Goal: Information Seeking & Learning: Understand process/instructions

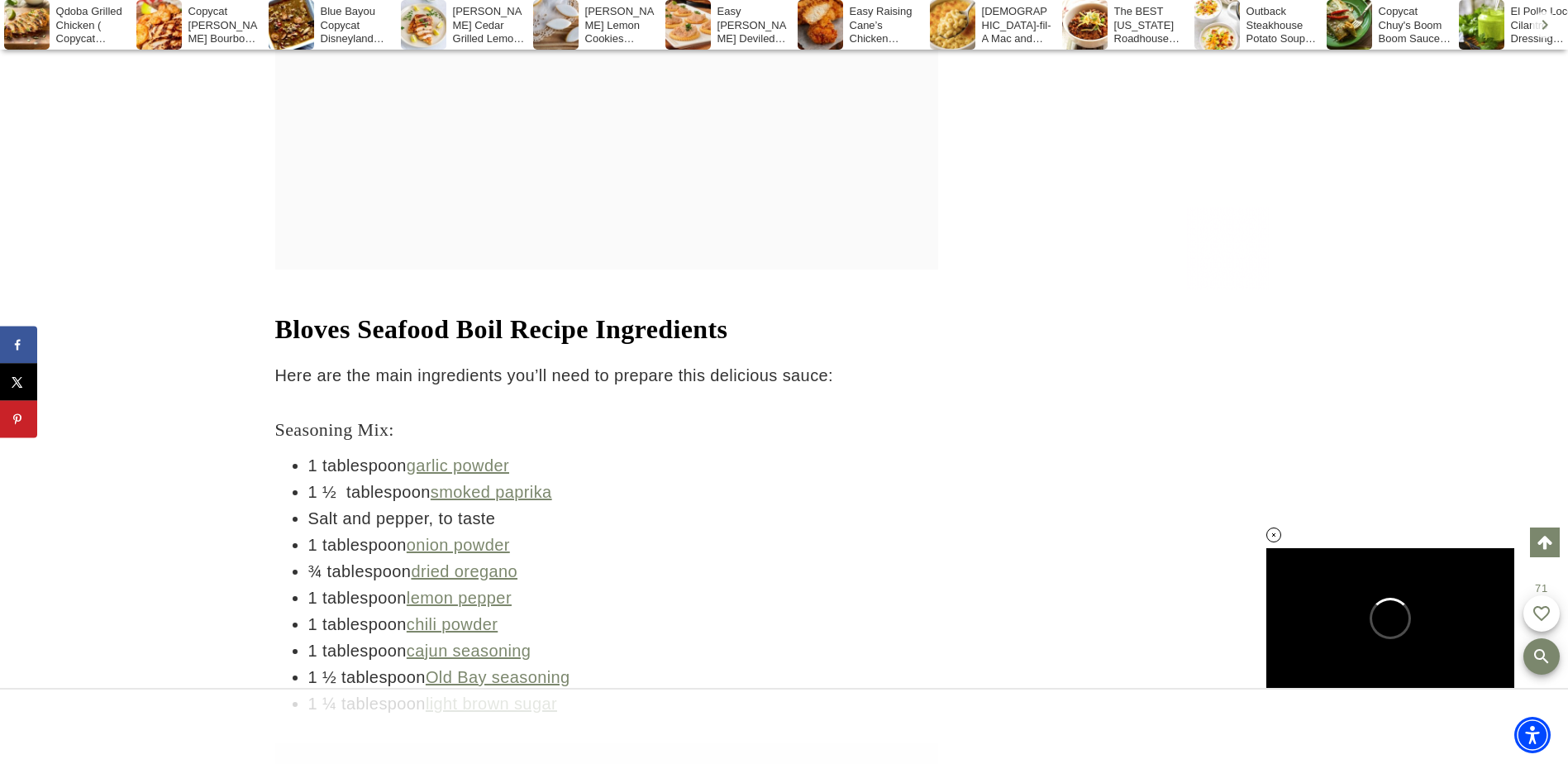
scroll to position [6241, 0]
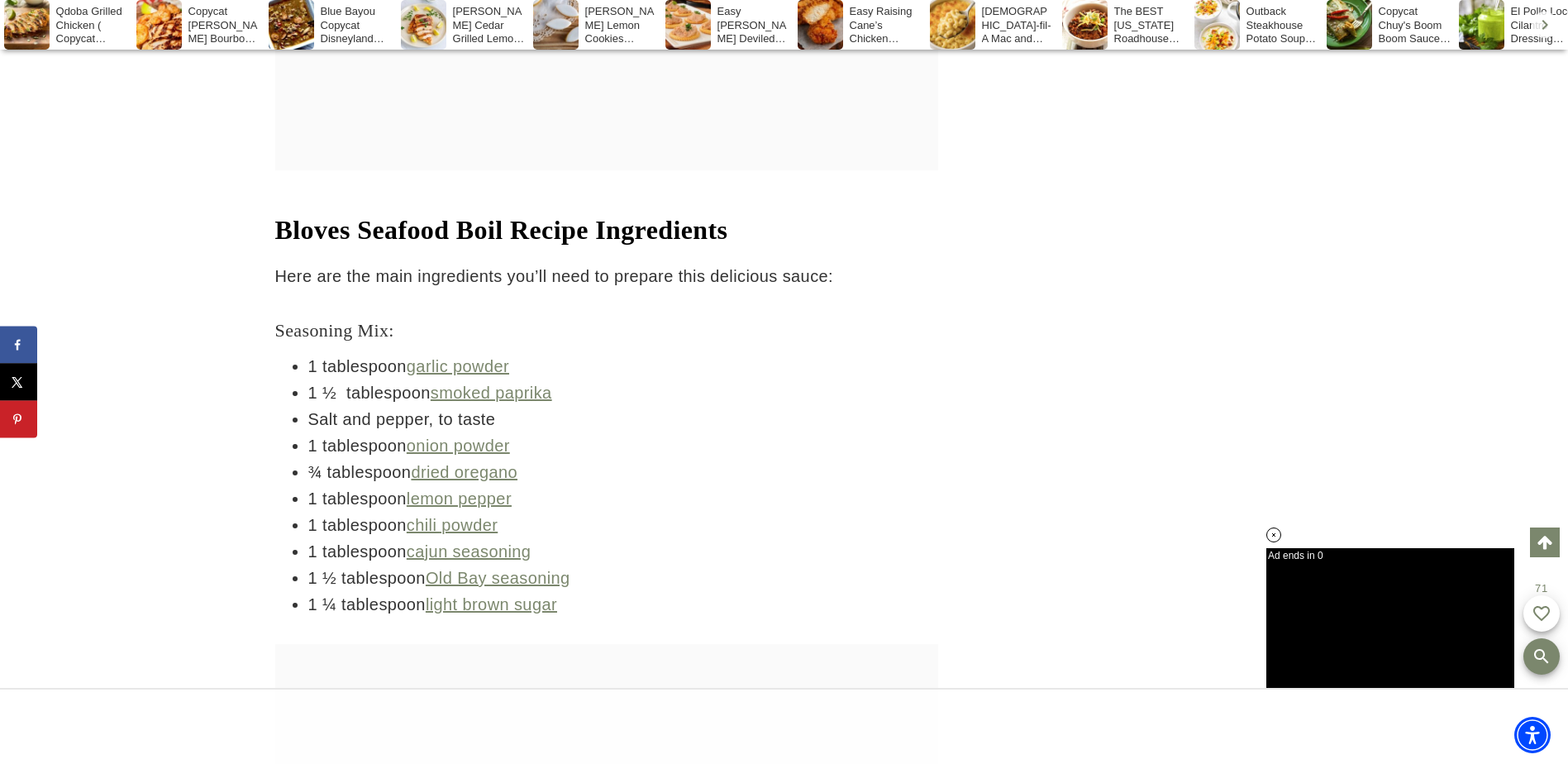
click at [275, 215] on strong "Bloves Seafood Boil Recipe Ingredients" at bounding box center [502, 230] width 453 height 30
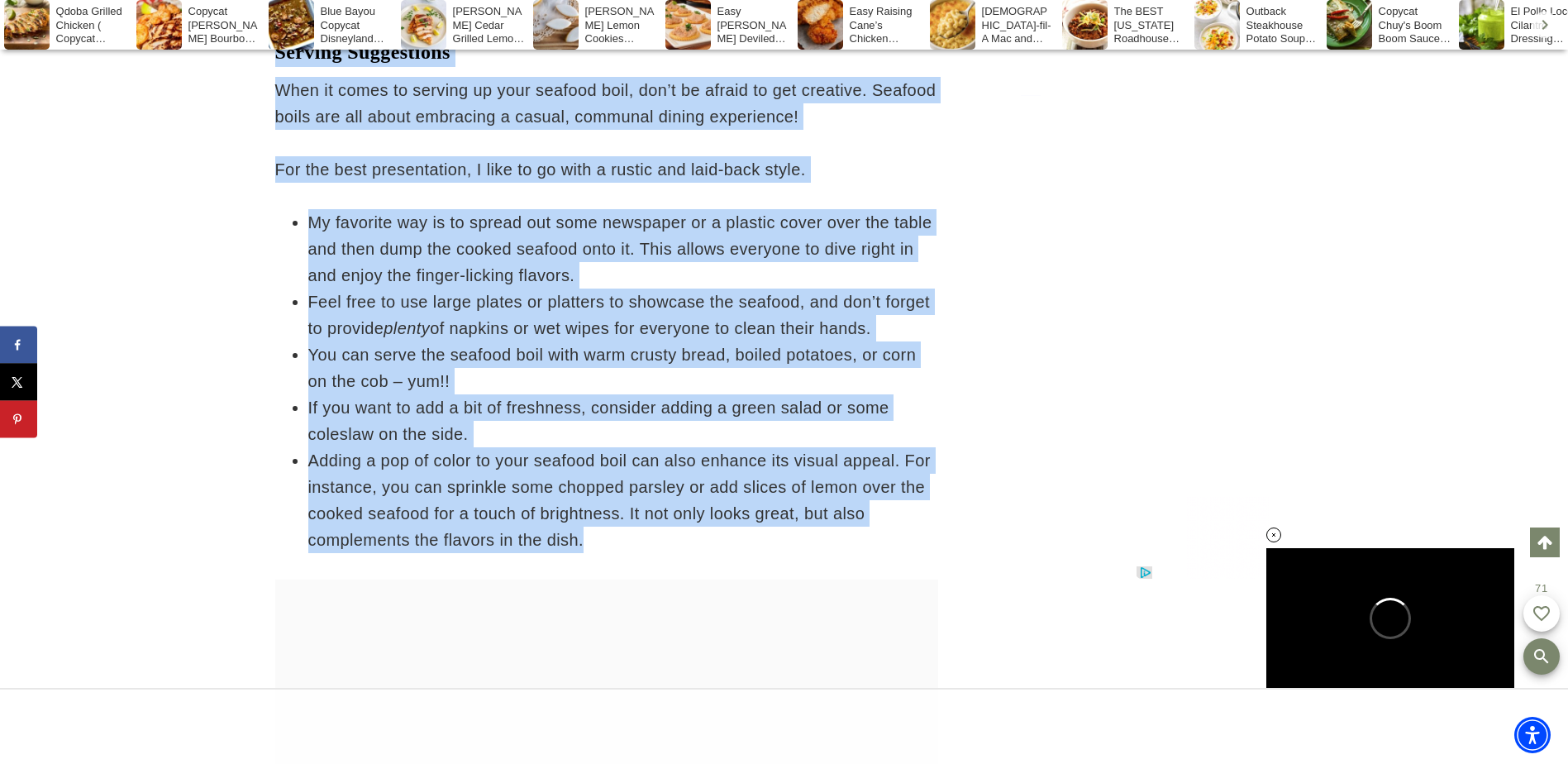
drag, startPoint x: 280, startPoint y: 178, endPoint x: 612, endPoint y: 468, distance: 440.8
copy div "Loremi Dolorsi Amet Consec Adipiscinge Sedd eiu tem inci utlaboreetd mag’al eni…"
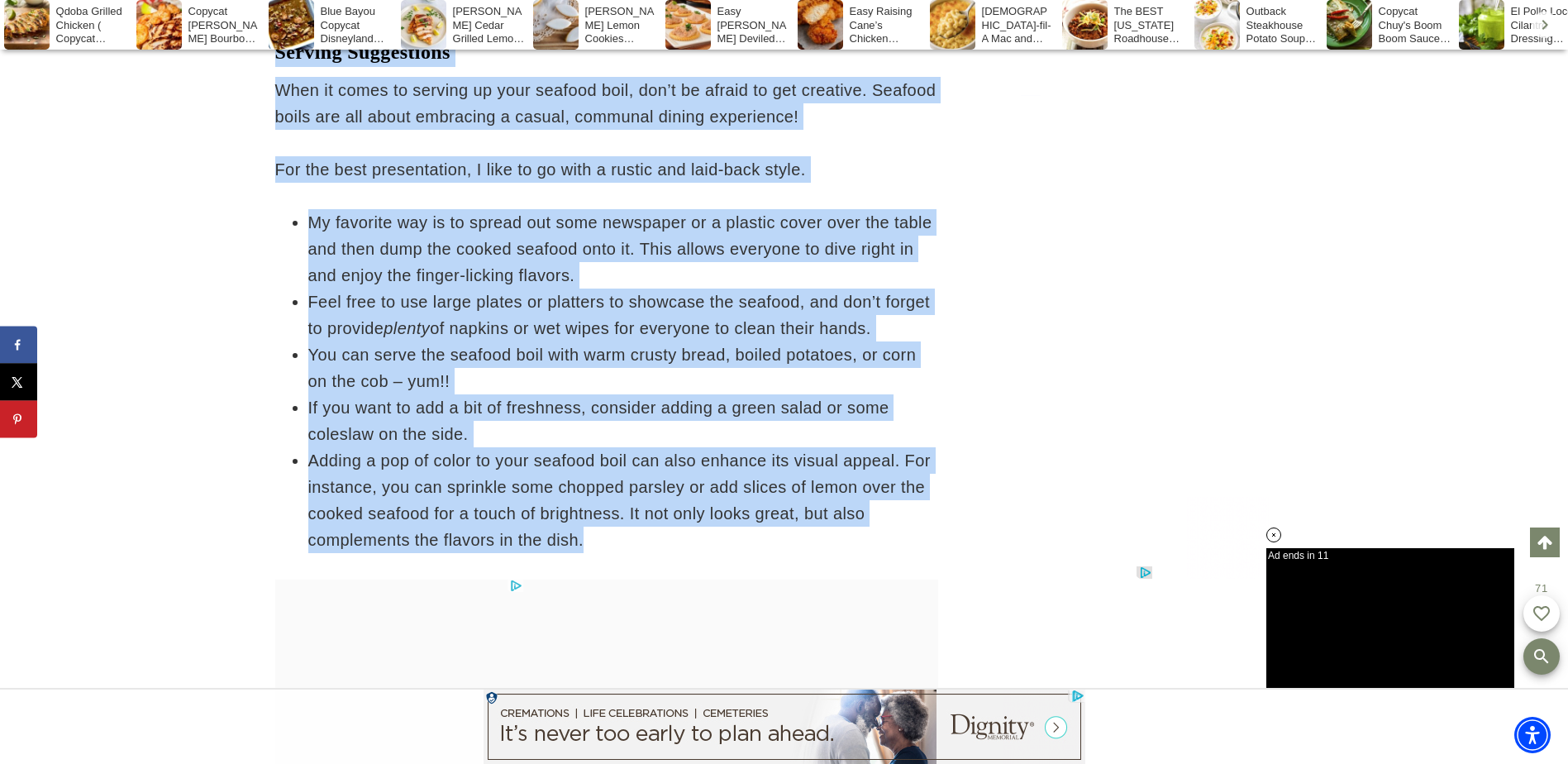
scroll to position [0, 0]
